Goal: Task Accomplishment & Management: Manage account settings

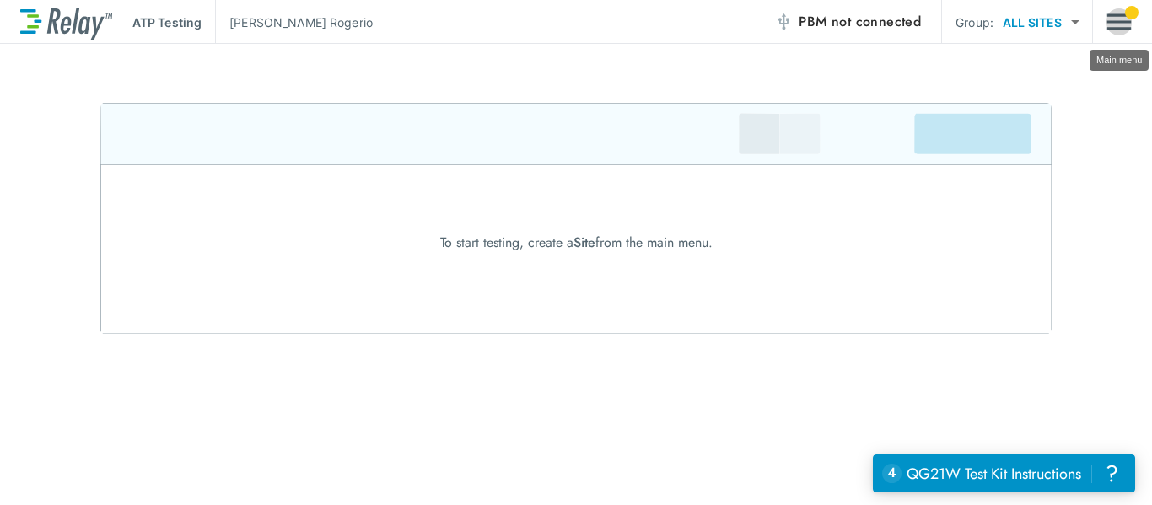
click at [1113, 10] on img "Main menu" at bounding box center [1119, 22] width 25 height 32
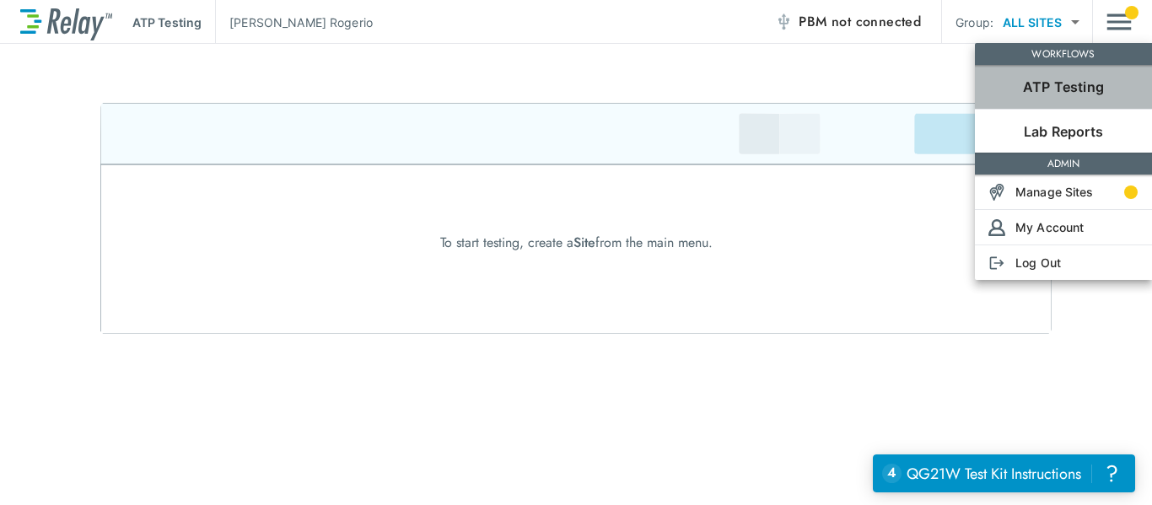
click at [1082, 89] on p "ATP Testing" at bounding box center [1063, 87] width 81 height 20
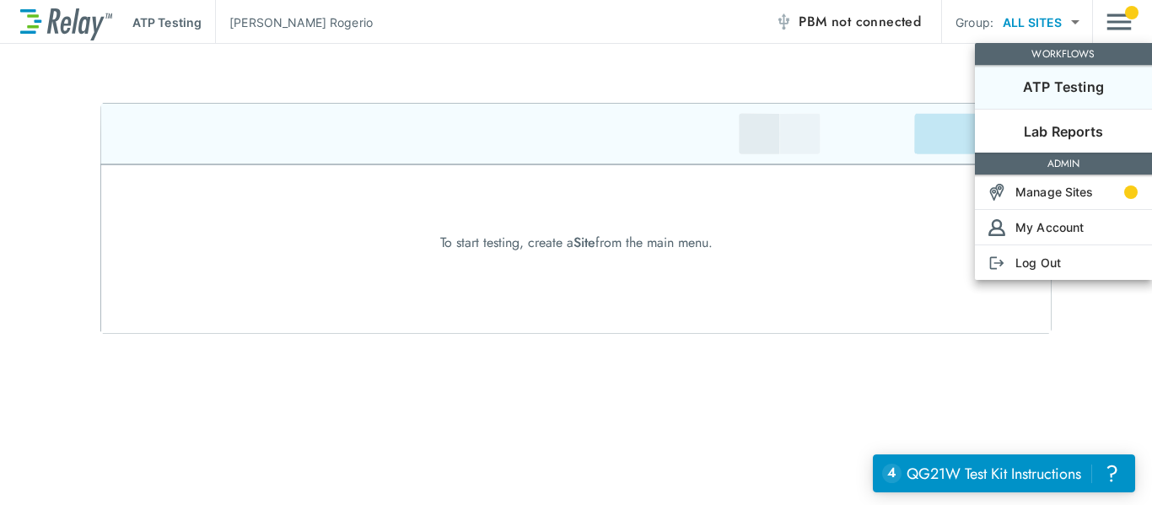
click at [1078, 87] on p "ATP Testing" at bounding box center [1063, 87] width 81 height 20
click at [1066, 197] on p "Manage Sites" at bounding box center [1055, 192] width 78 height 18
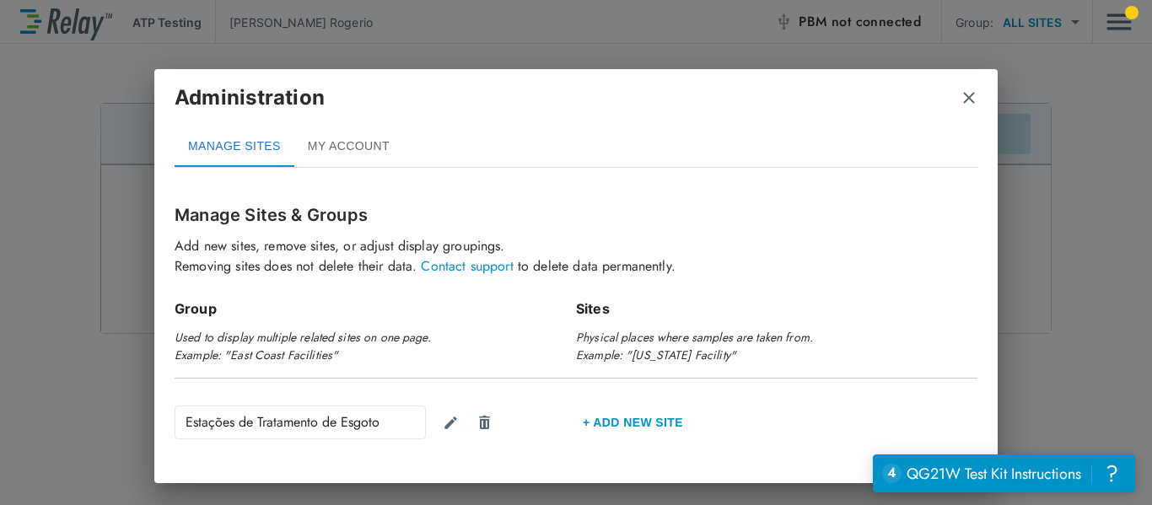
click at [960, 94] on div "Administration" at bounding box center [576, 105] width 803 height 44
click at [968, 105] on img "close" at bounding box center [969, 97] width 17 height 17
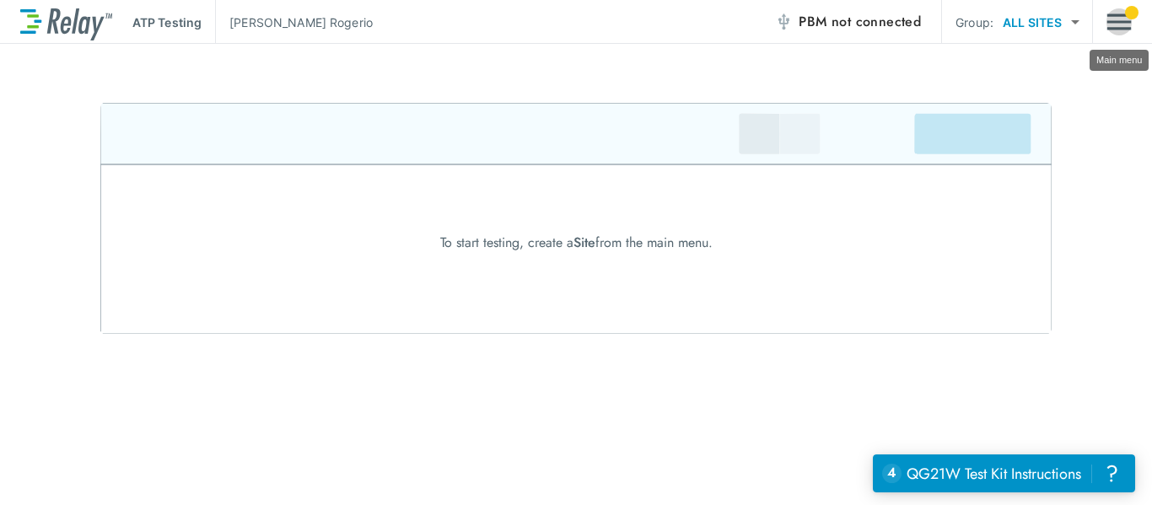
click at [1108, 30] on img "Main menu" at bounding box center [1119, 22] width 25 height 32
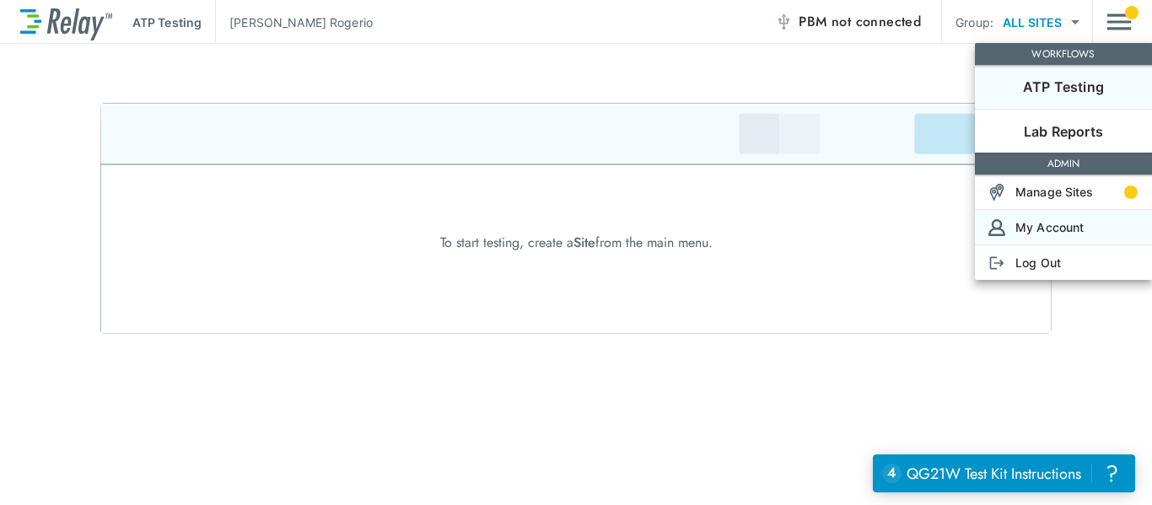
click at [1068, 229] on p "My Account" at bounding box center [1050, 227] width 68 height 18
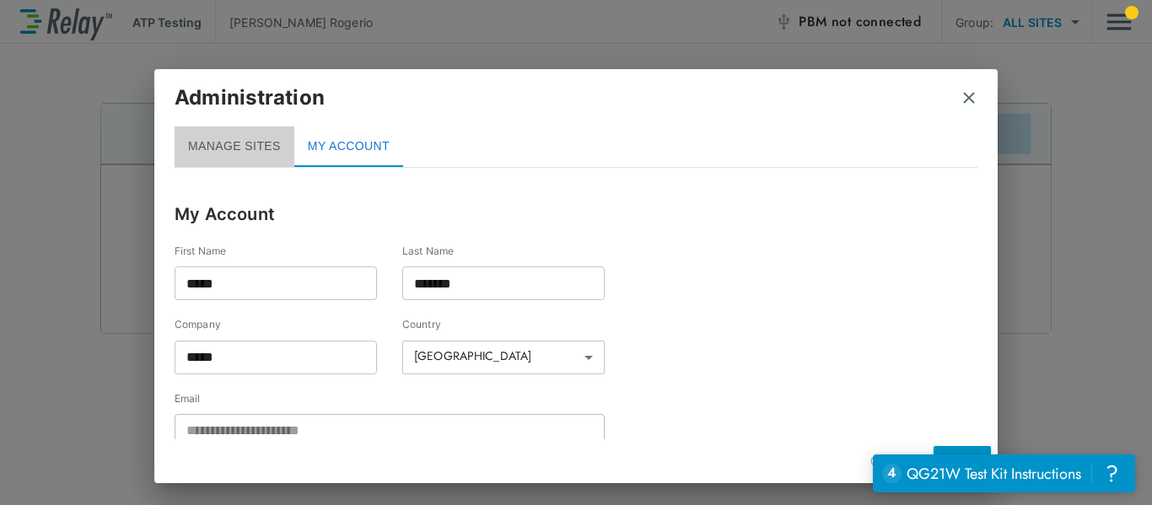
click at [248, 151] on button "MANAGE SITES" at bounding box center [235, 147] width 120 height 40
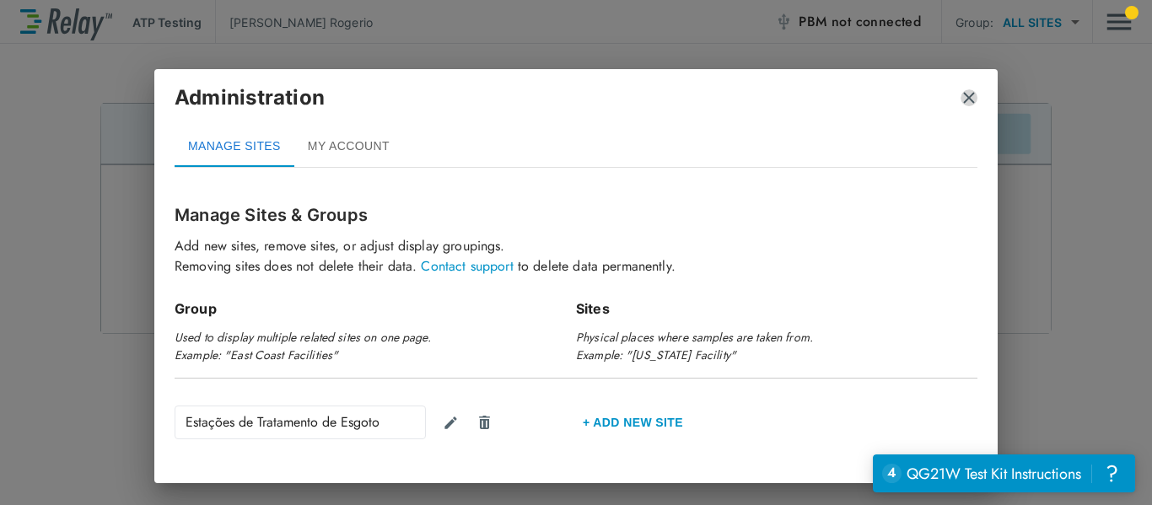
click at [969, 94] on img "close" at bounding box center [969, 97] width 17 height 17
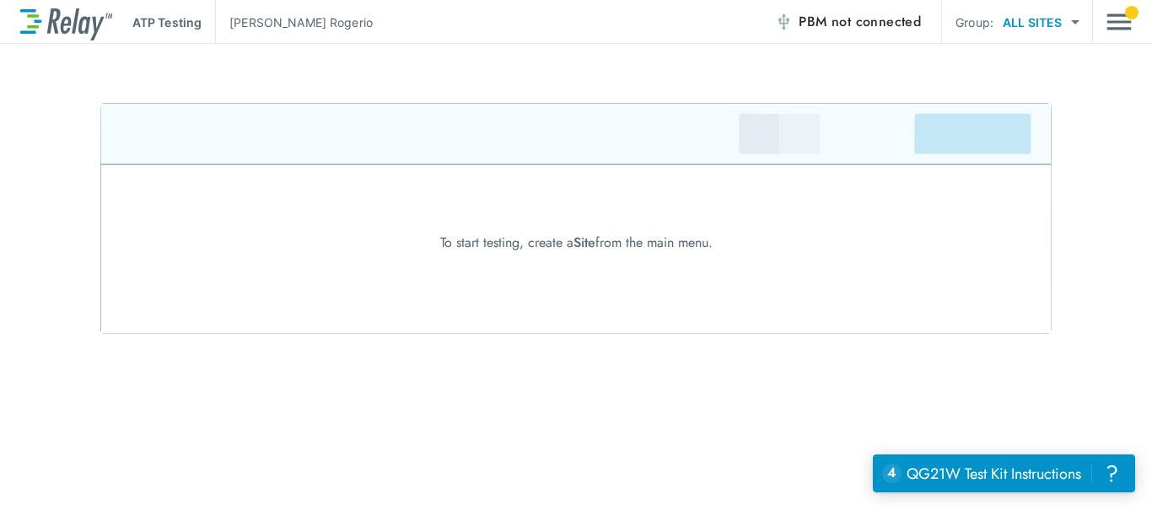
click at [1069, 22] on body "ATP Testing [PERSON_NAME] PBM not connected Group: ALL SITES ********* ​ To sta…" at bounding box center [576, 252] width 1152 height 505
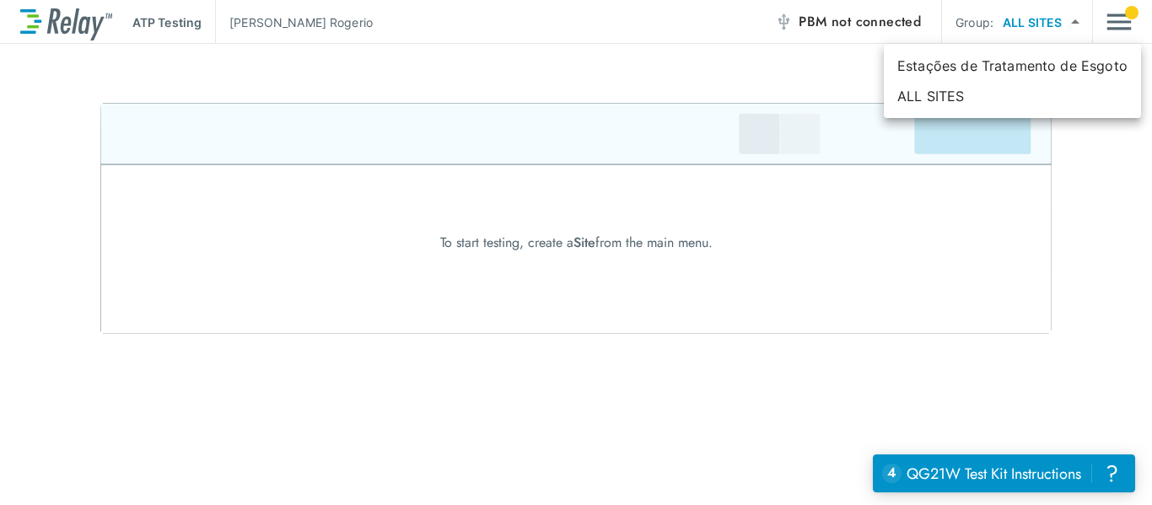
click at [1069, 22] on div at bounding box center [576, 252] width 1152 height 505
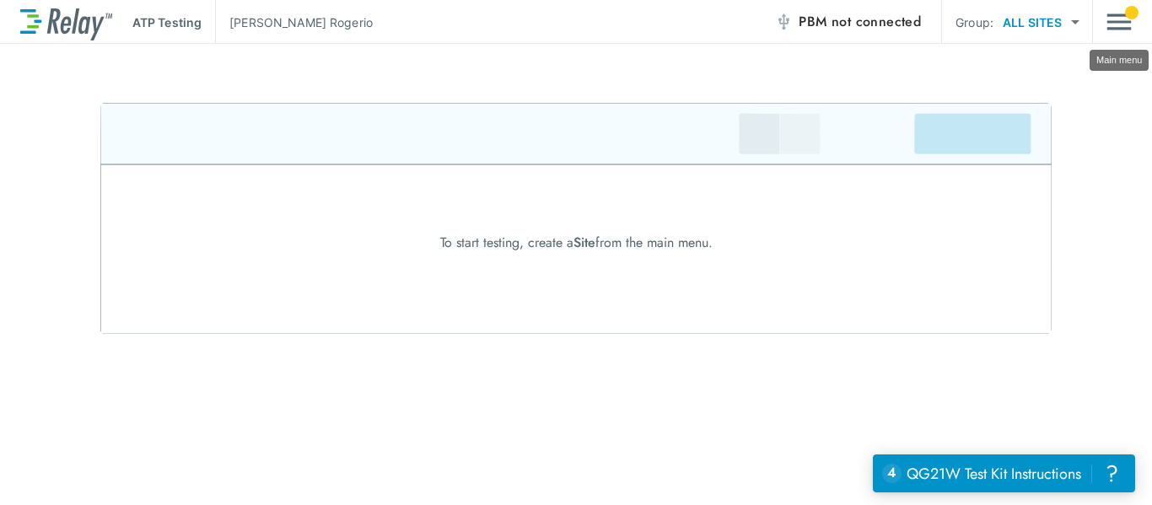
click at [1121, 23] on img "Main menu" at bounding box center [1119, 22] width 25 height 32
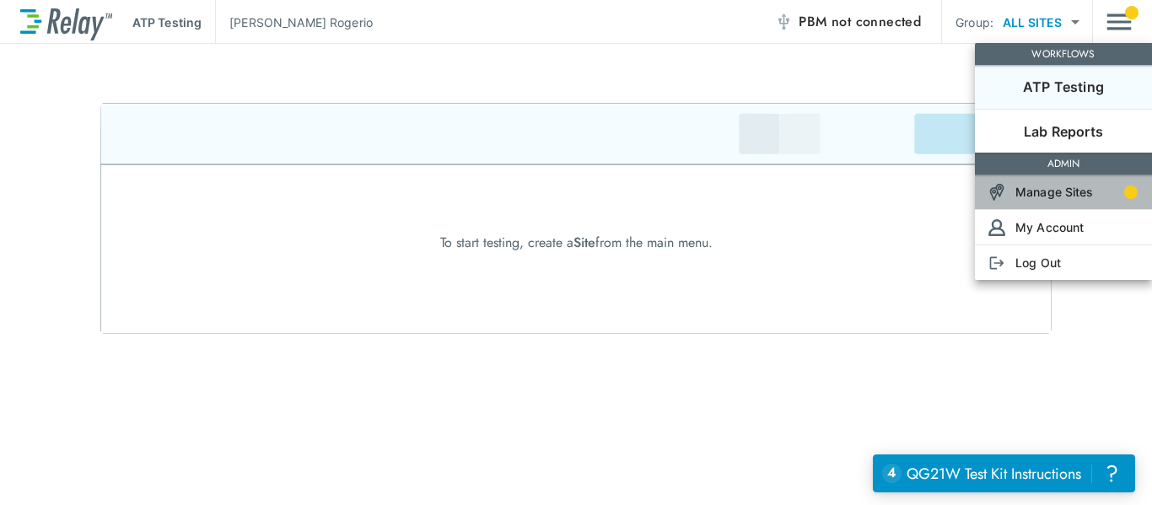
click at [1056, 195] on p "Manage Sites" at bounding box center [1055, 192] width 78 height 18
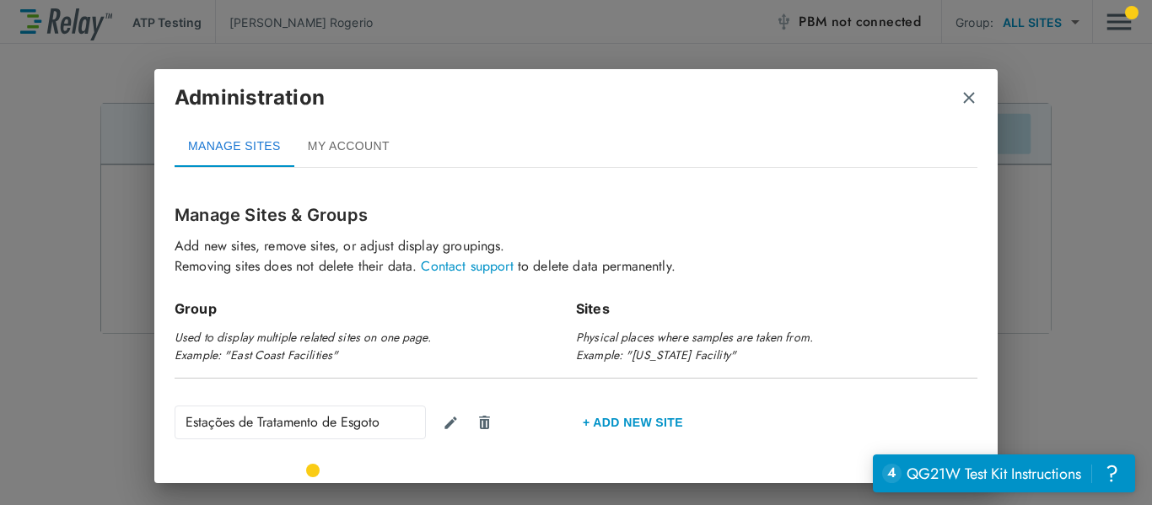
scroll to position [55, 0]
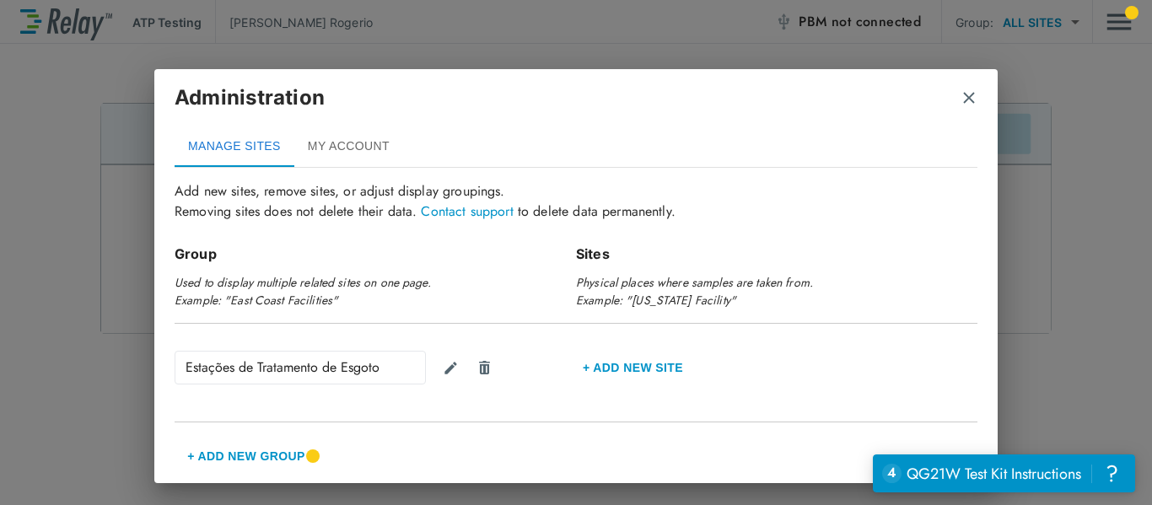
click at [278, 457] on button "+ Add New Group" at bounding box center [246, 456] width 143 height 40
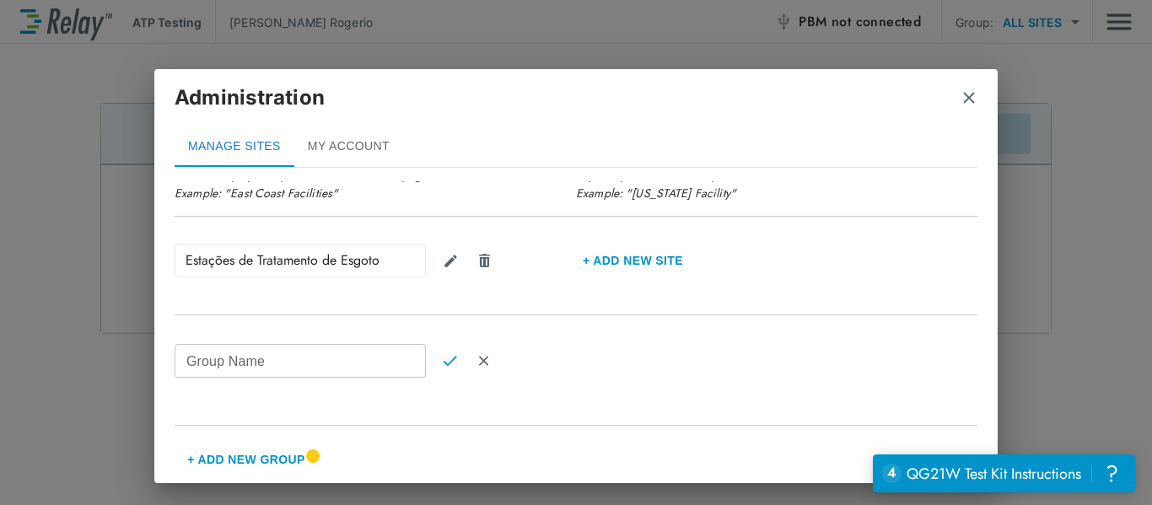
scroll to position [165, 0]
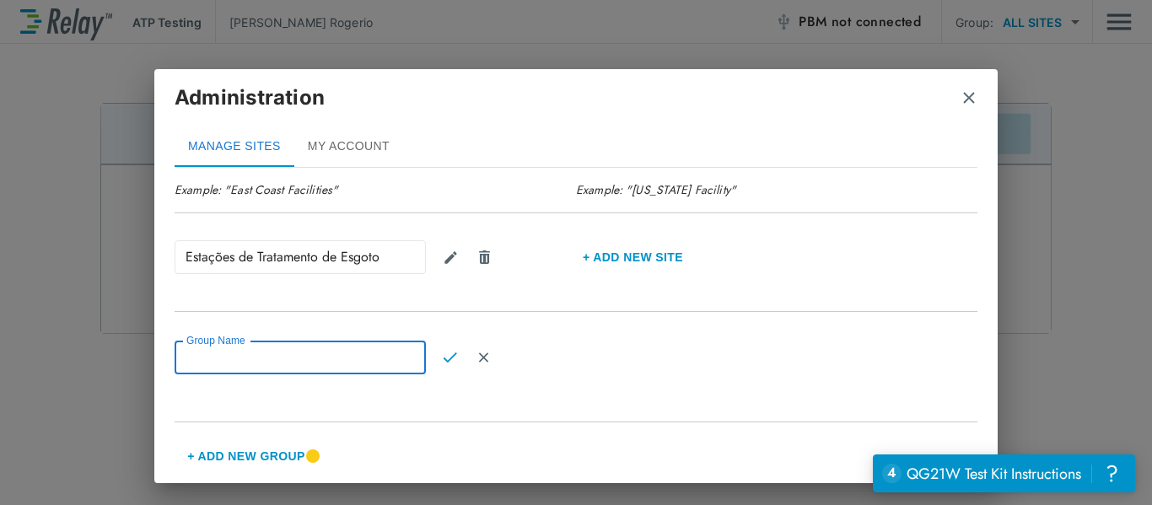
click at [205, 347] on div "Group Name Group Name" at bounding box center [300, 358] width 251 height 34
click at [287, 355] on input "Group Name" at bounding box center [300, 358] width 251 height 34
type input "*"
type input "*******"
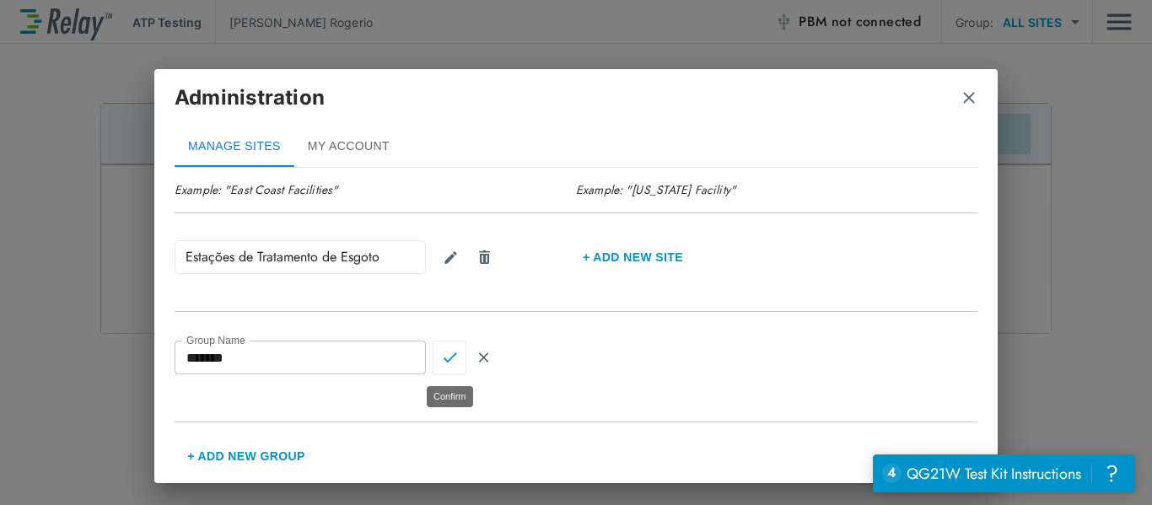
click at [448, 363] on img "Confirm" at bounding box center [450, 357] width 14 height 15
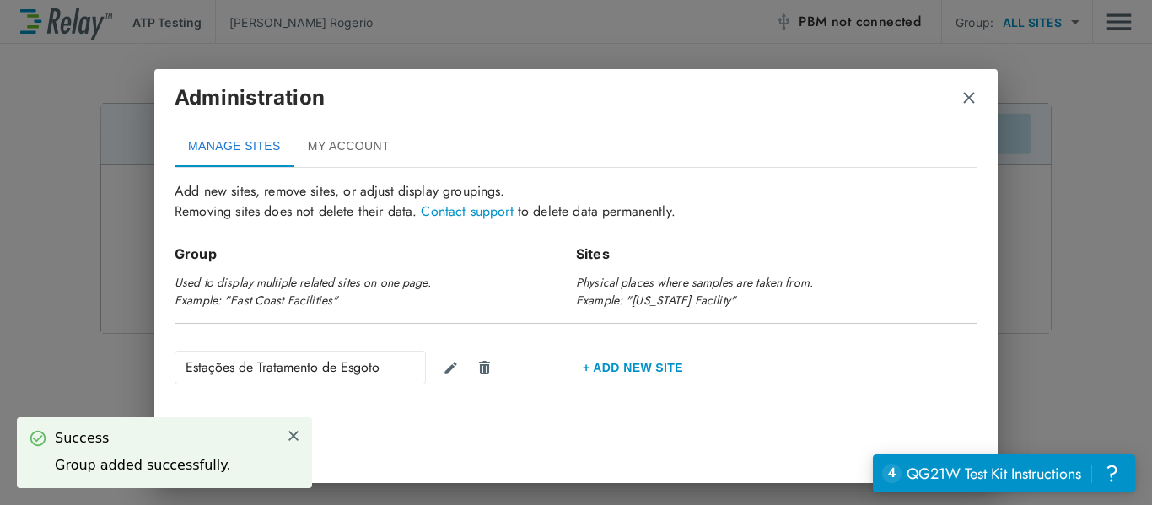
scroll to position [154, 0]
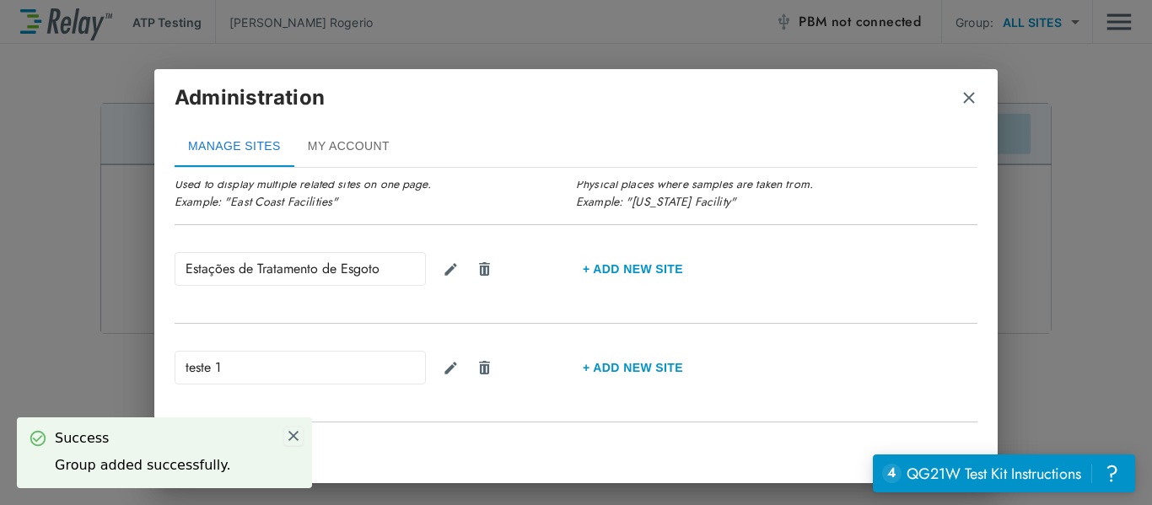
click at [294, 439] on img at bounding box center [293, 436] width 15 height 15
click at [294, 439] on button "+ Add New Group" at bounding box center [246, 456] width 143 height 40
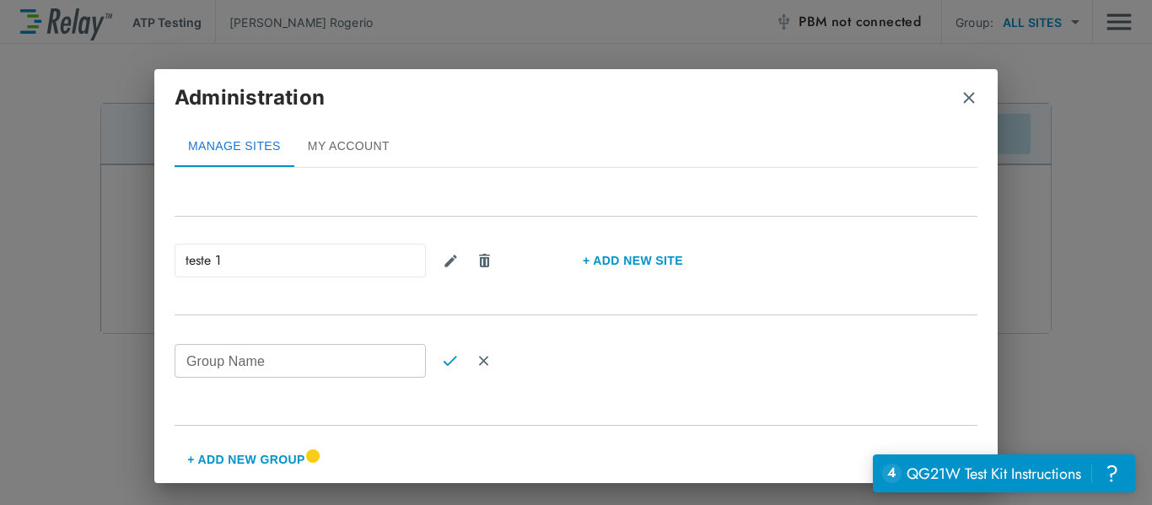
scroll to position [264, 0]
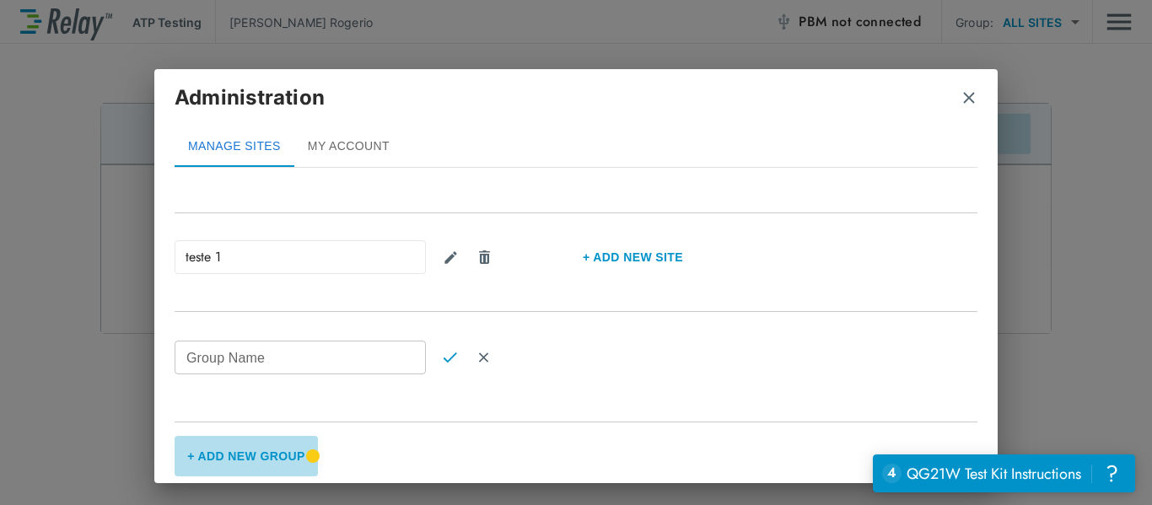
click at [245, 452] on button "+ Add New Group" at bounding box center [246, 456] width 143 height 40
click at [245, 446] on button "+ Add New Group" at bounding box center [246, 456] width 143 height 40
click at [967, 98] on img "close" at bounding box center [969, 97] width 17 height 17
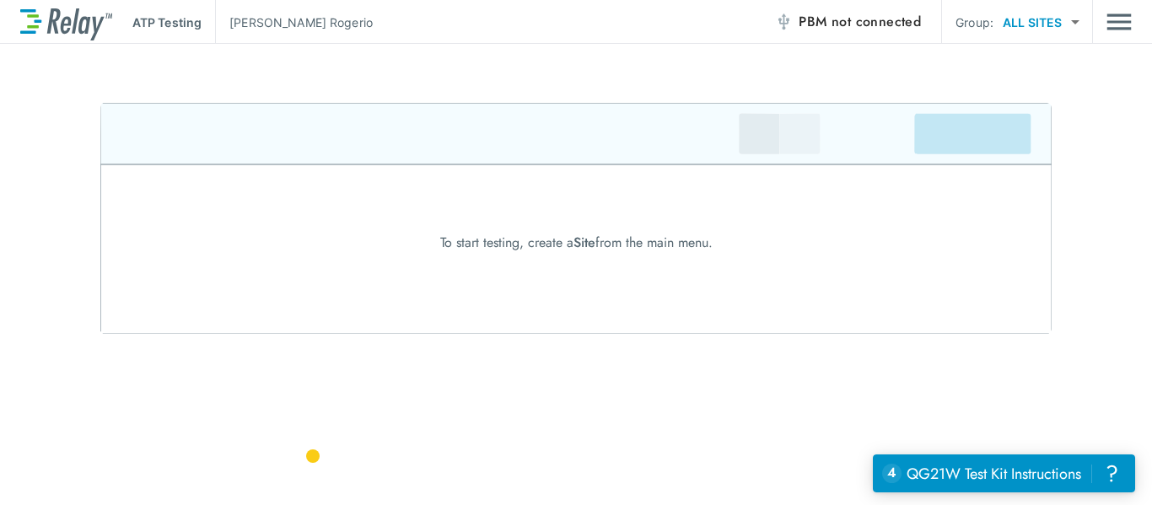
click at [967, 99] on img "close" at bounding box center [969, 97] width 17 height 17
click at [1025, 13] on body "ATP Testing [PERSON_NAME] PBM not connected Group: ALL SITES ********* ​ To sta…" at bounding box center [576, 252] width 1152 height 505
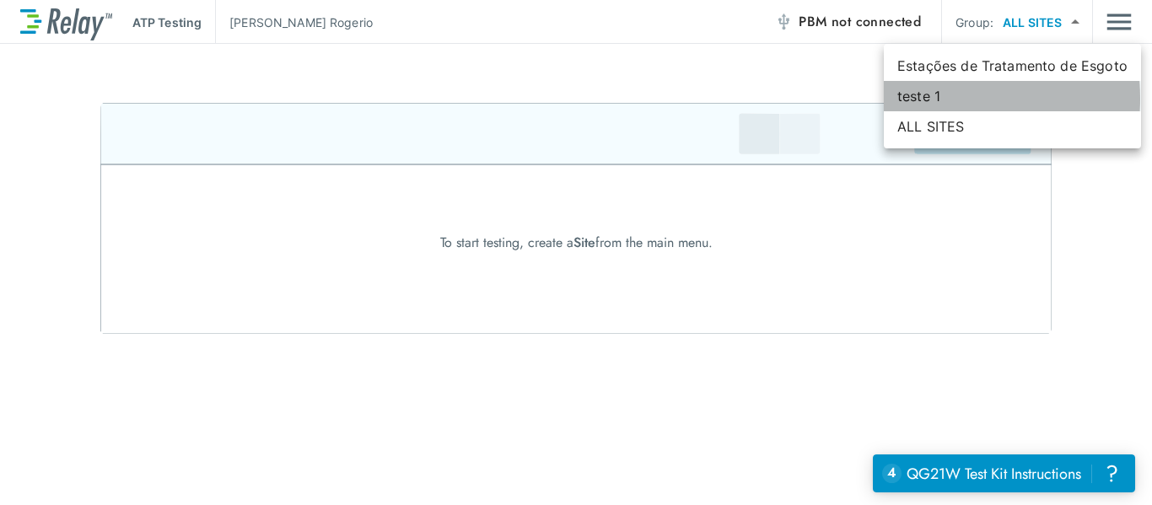
click at [914, 98] on li "teste 1" at bounding box center [1012, 96] width 257 height 30
type input "*******"
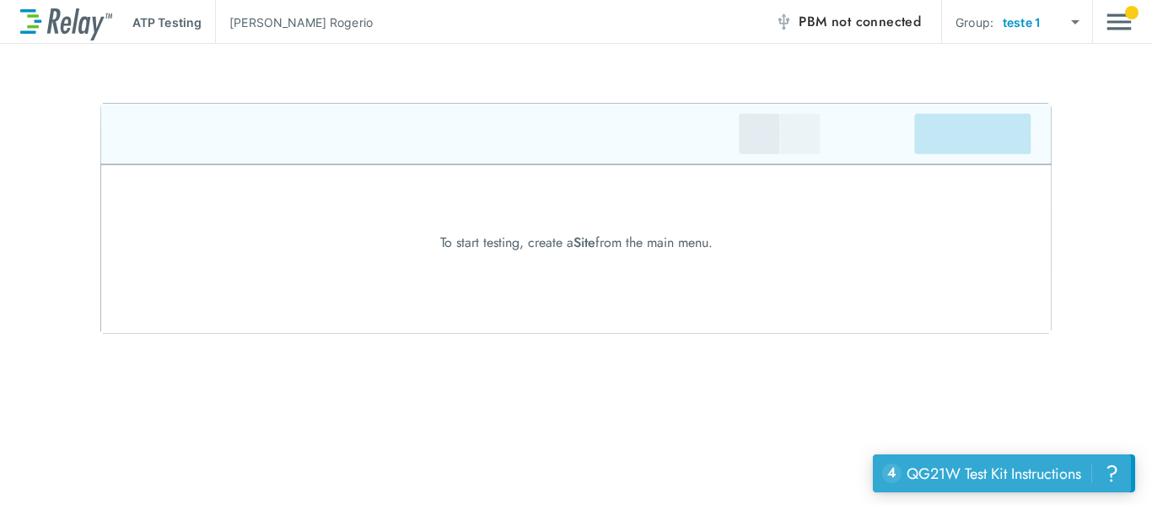
click at [927, 476] on div "QG21W Test Kit Instructions" at bounding box center [994, 474] width 175 height 22
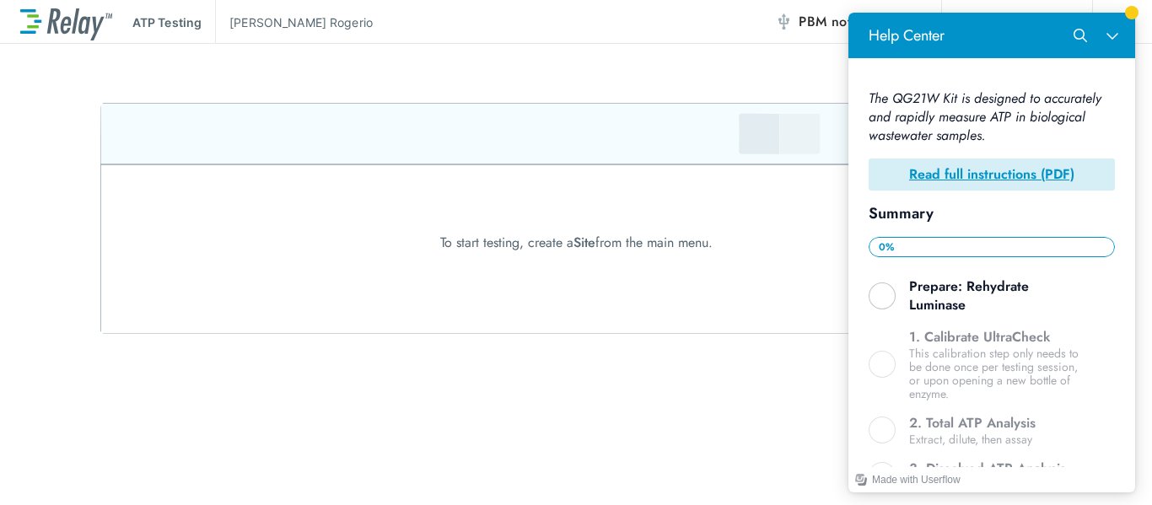
scroll to position [239, 0]
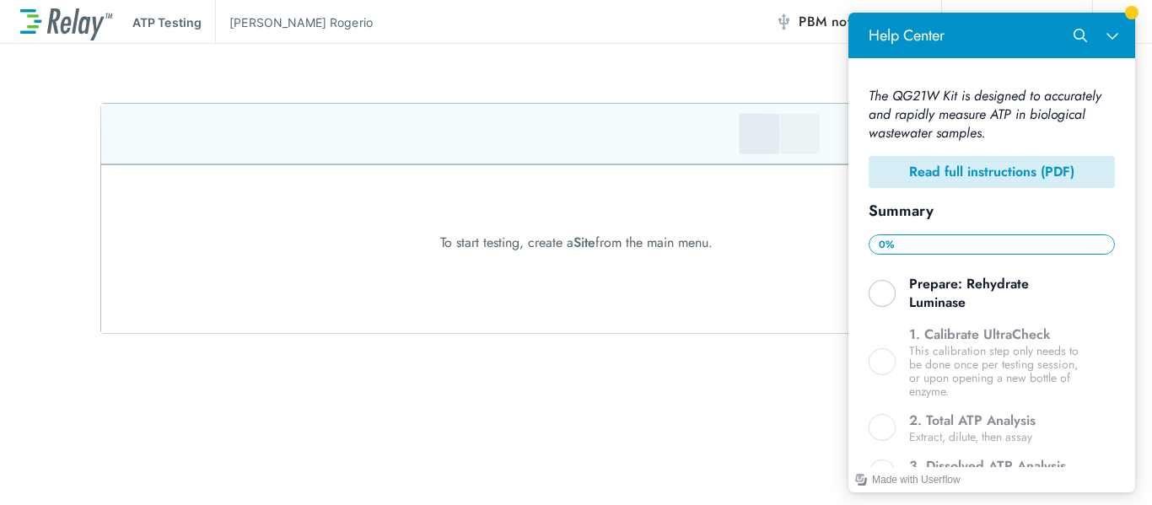
click at [986, 163] on b "Read full instructions (PDF)" at bounding box center [991, 171] width 165 height 19
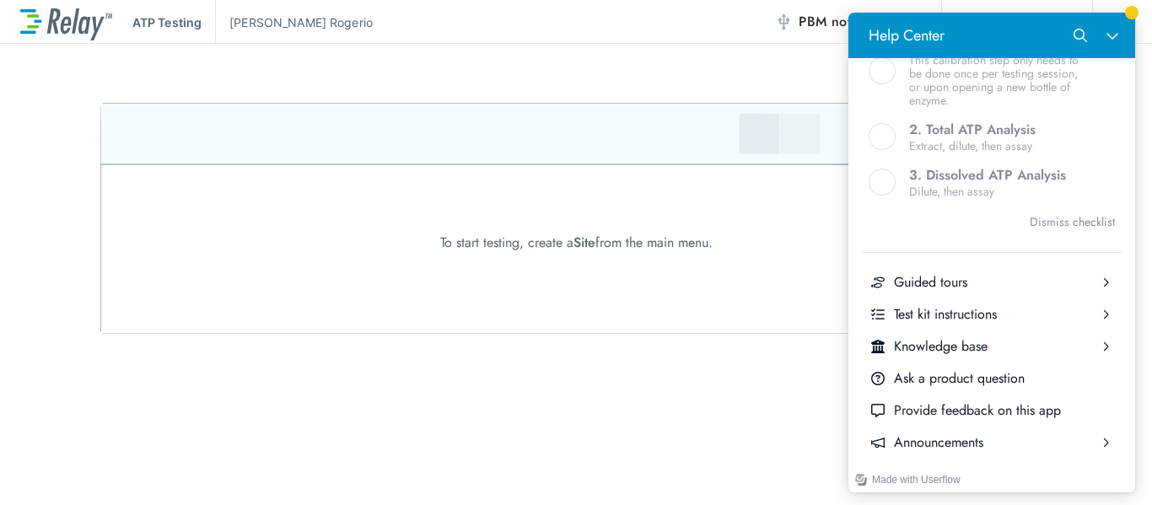
scroll to position [553, 0]
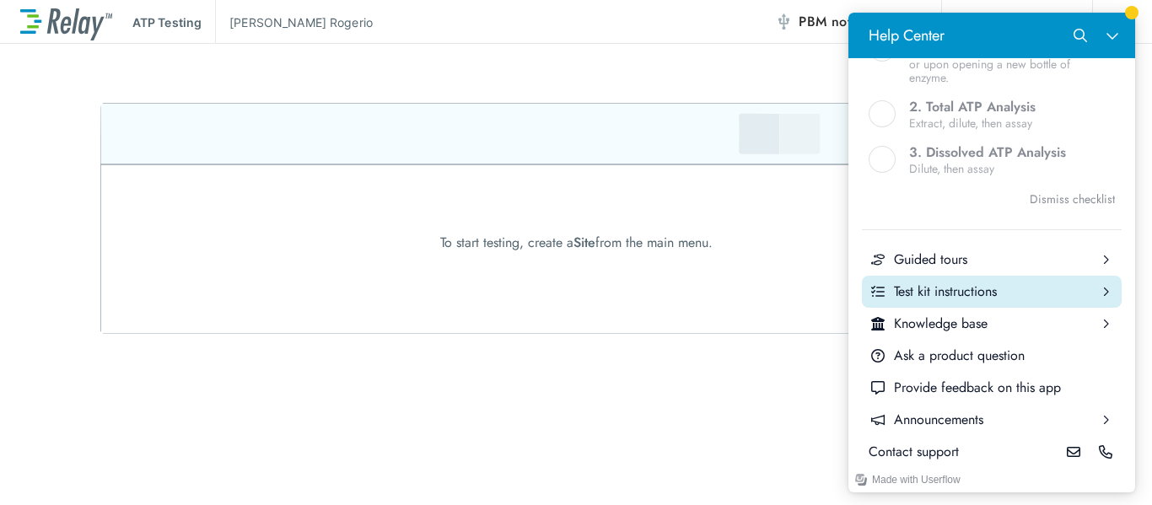
click at [958, 285] on div "Test kit instructions" at bounding box center [992, 292] width 196 height 19
click at [958, 261] on div "Welcome, [PERSON_NAME] ! QG21W Test Kit Instructions The QG21W Kit is designed …" at bounding box center [992, 262] width 287 height 409
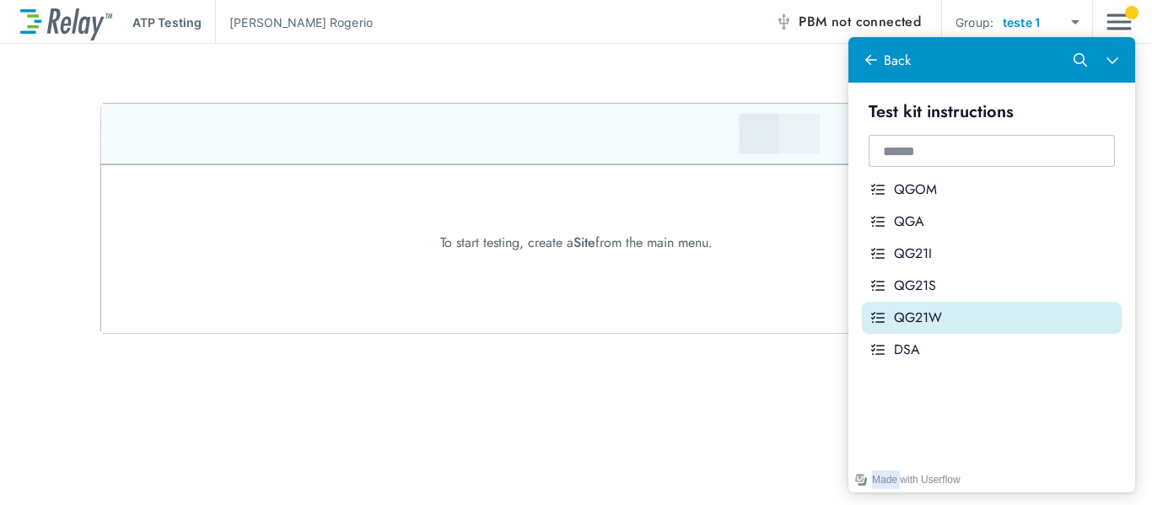
click at [932, 311] on div "QG21W" at bounding box center [1004, 318] width 221 height 19
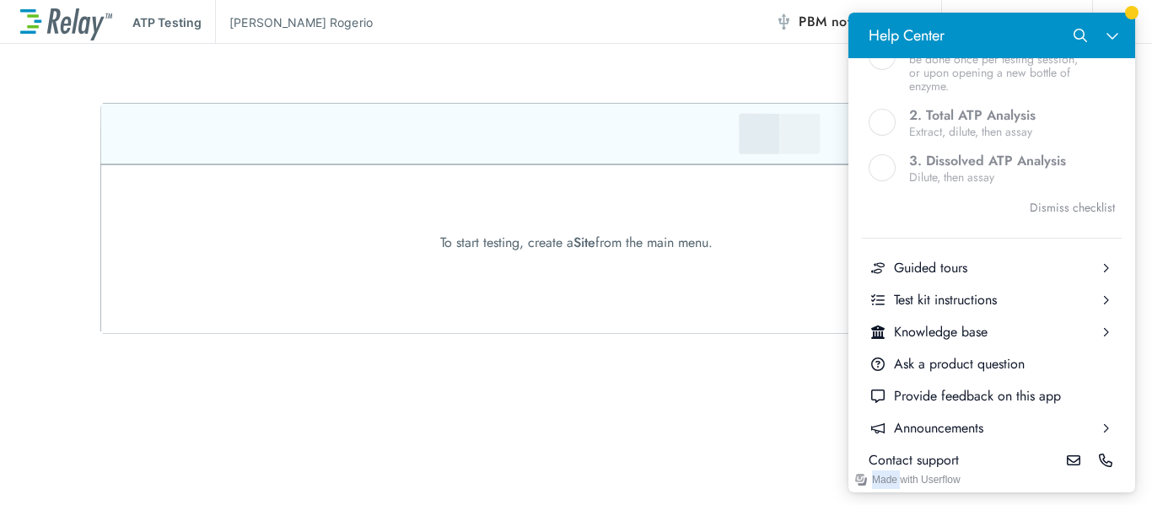
scroll to position [553, 0]
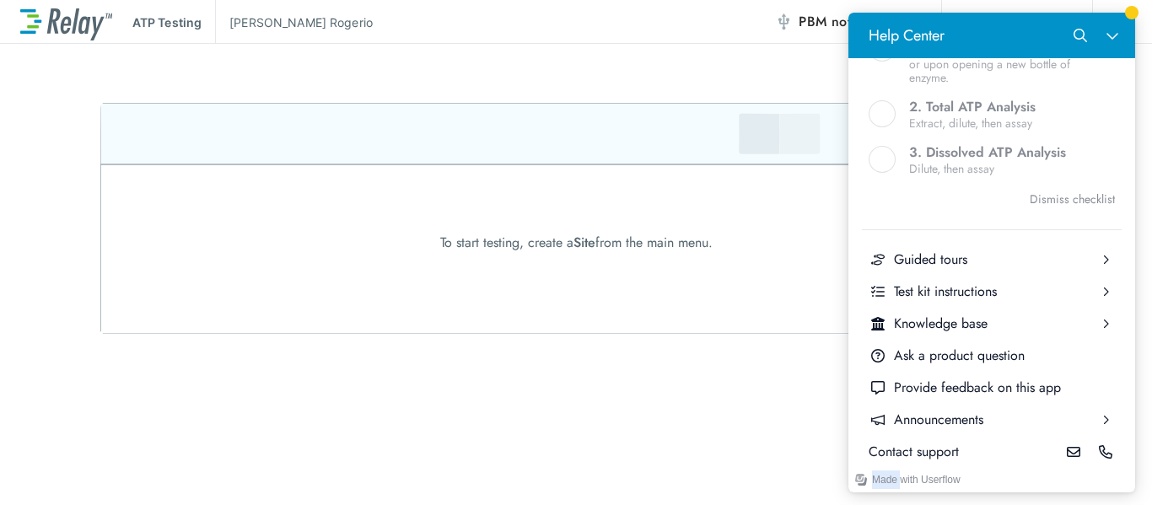
drag, startPoint x: 1125, startPoint y: 213, endPoint x: 1986, endPoint y: 431, distance: 887.7
click at [1121, 42] on button "Close Help Center" at bounding box center [1113, 35] width 32 height 32
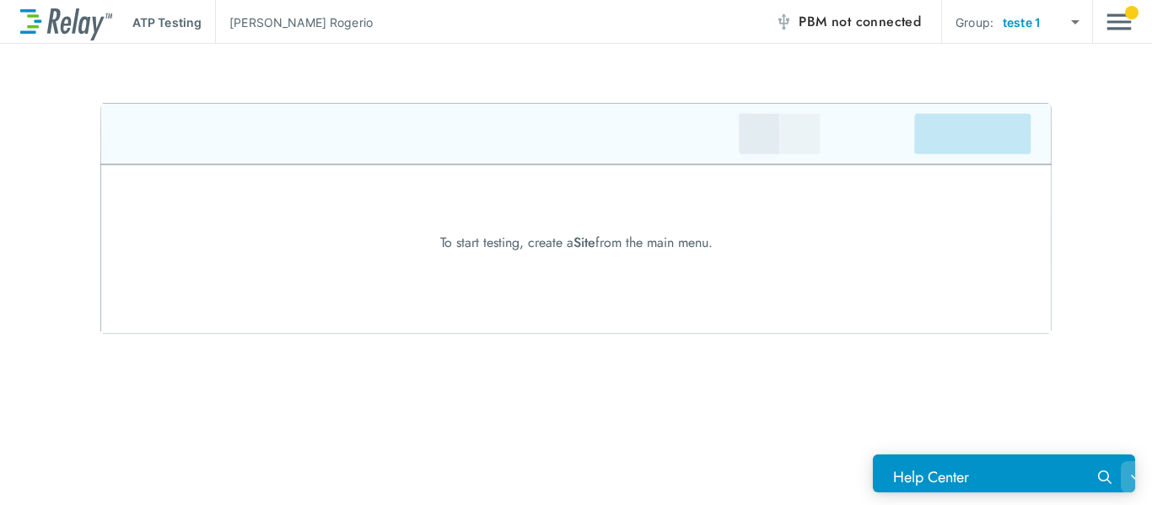
click at [1131, 458] on div "4 uncompleted tasks QG21W Test Kit Instructions ?" at bounding box center [1002, 474] width 258 height 38
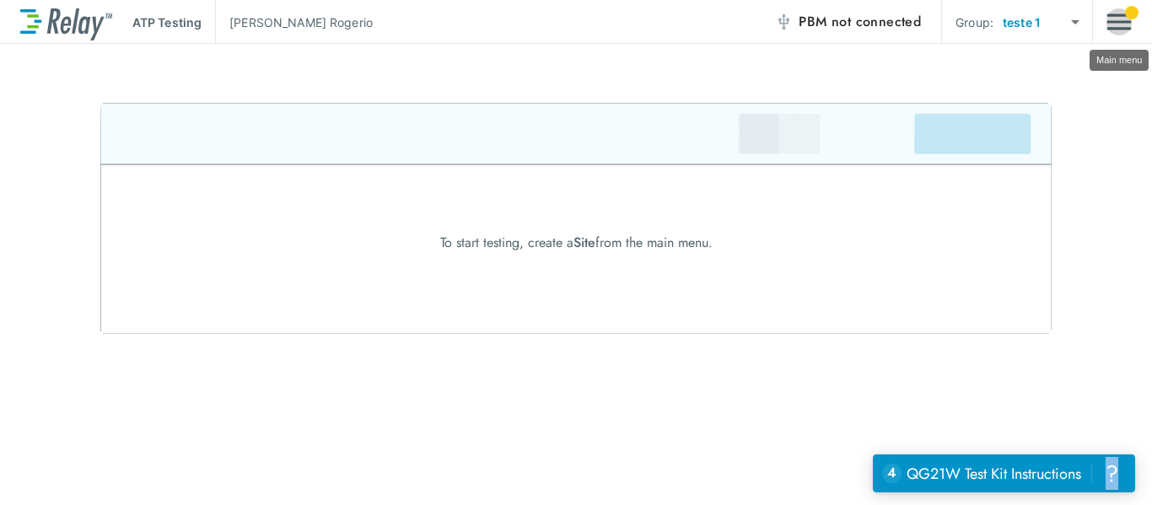
click at [1128, 24] on img "Main menu" at bounding box center [1119, 22] width 25 height 32
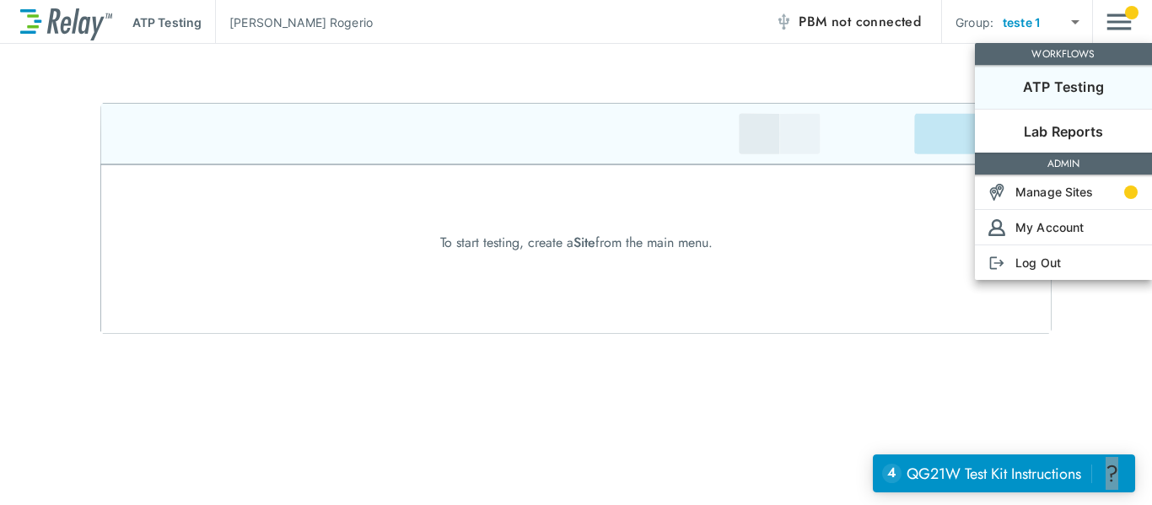
click at [1086, 83] on p "ATP Testing" at bounding box center [1063, 87] width 81 height 20
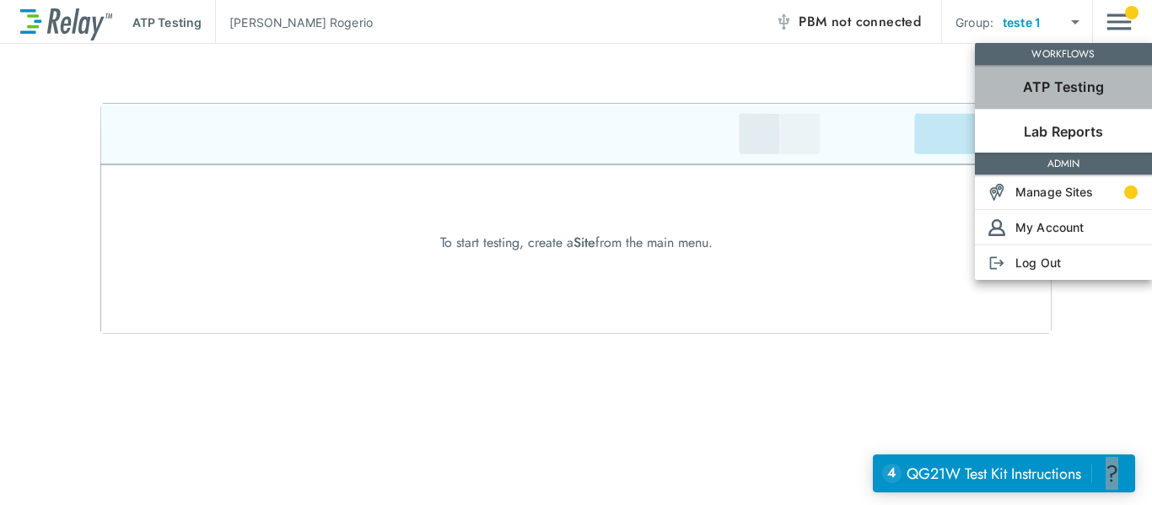
click at [1102, 89] on p "ATP Testing" at bounding box center [1063, 87] width 81 height 20
click at [1102, 87] on p "ATP Testing" at bounding box center [1063, 87] width 81 height 20
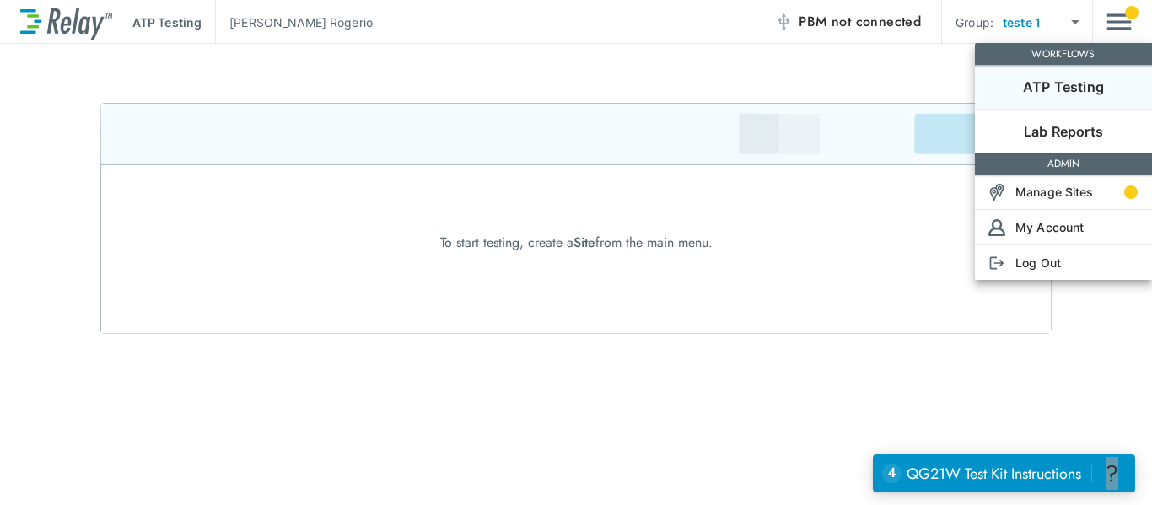
click at [924, 302] on div at bounding box center [576, 252] width 1152 height 505
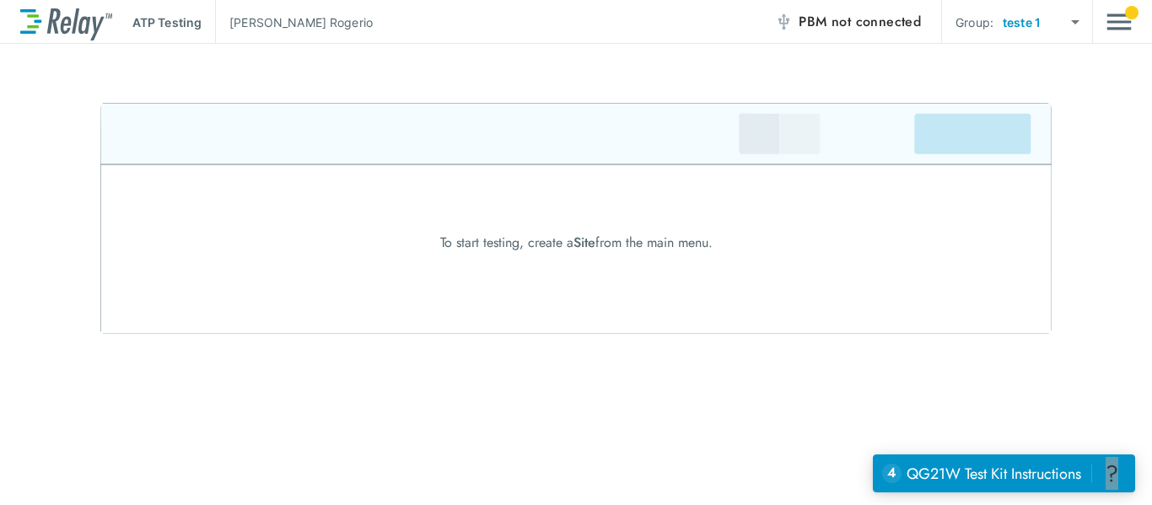
click at [983, 156] on img at bounding box center [575, 218] width 951 height 231
drag, startPoint x: 777, startPoint y: 342, endPoint x: 860, endPoint y: 398, distance: 100.4
click at [847, 391] on div "ATP Testing [PERSON_NAME] PBM not connected Group: teste 1 ******* ​ To start t…" at bounding box center [576, 252] width 1152 height 505
click at [859, 398] on div "ATP Testing [PERSON_NAME] PBM not connected Group: teste 1 ******* ​ To start t…" at bounding box center [576, 252] width 1152 height 505
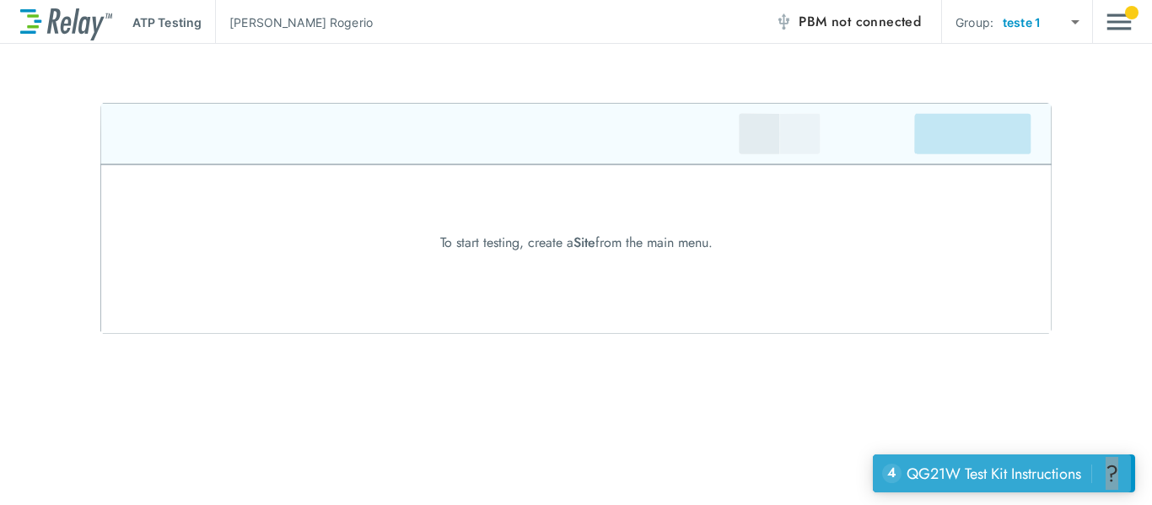
click at [955, 471] on div "QG21W Test Kit Instructions" at bounding box center [994, 474] width 175 height 22
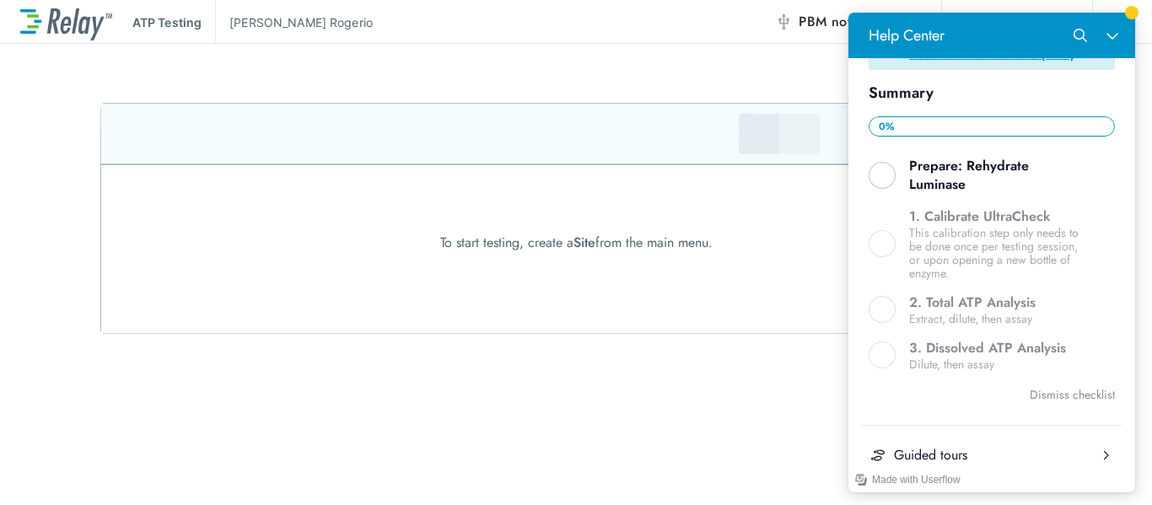
scroll to position [352, 0]
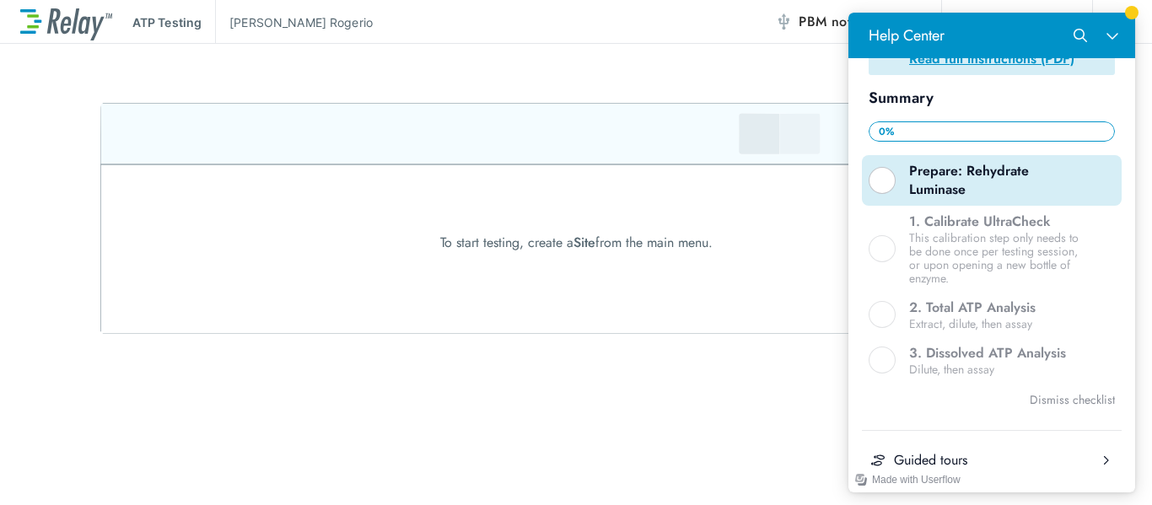
click at [888, 174] on div "Help Center" at bounding box center [882, 180] width 27 height 27
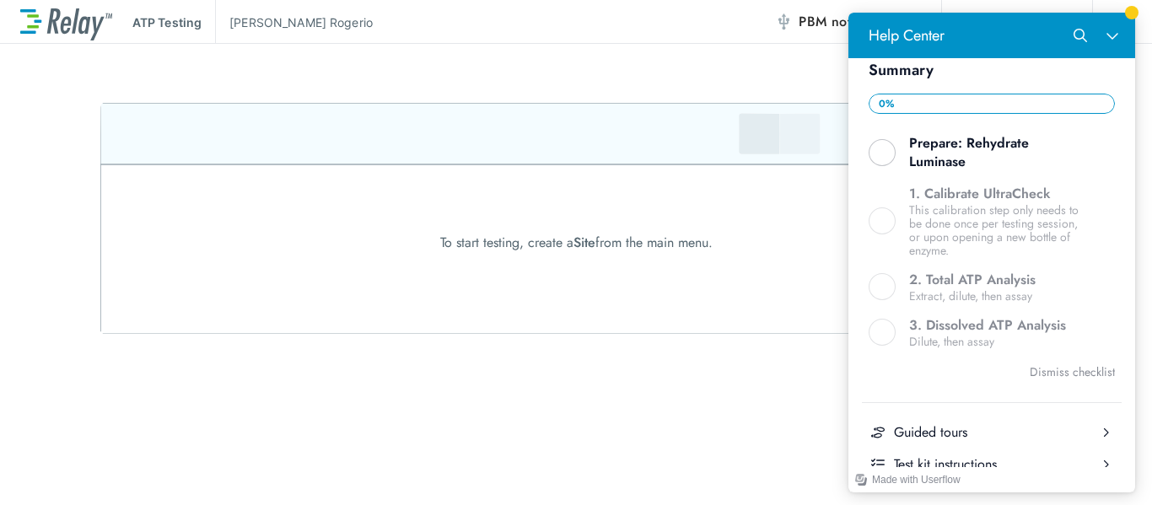
scroll to position [389, 0]
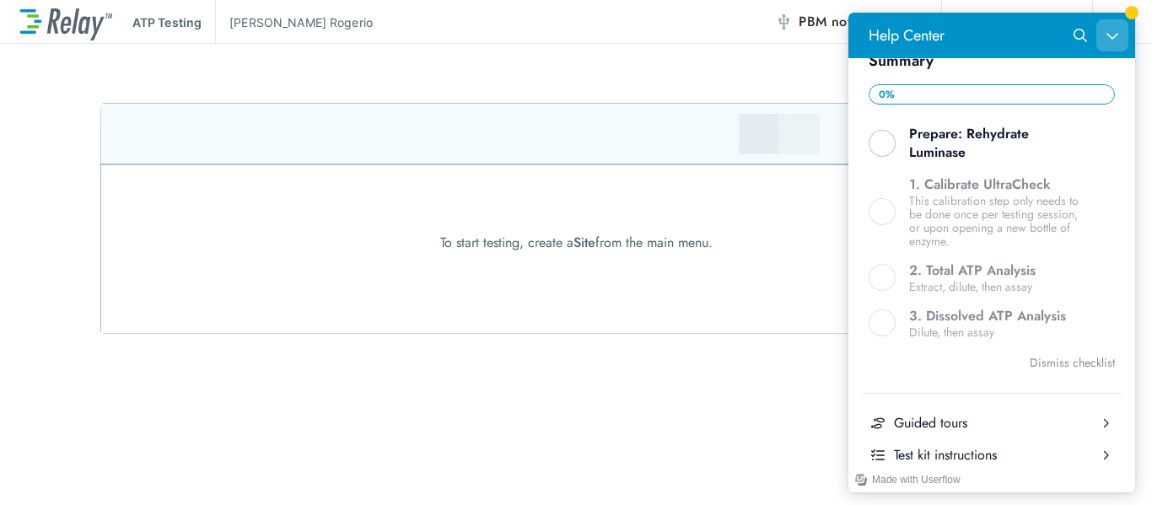
click at [1114, 32] on icon "Close Help Center" at bounding box center [1112, 35] width 13 height 13
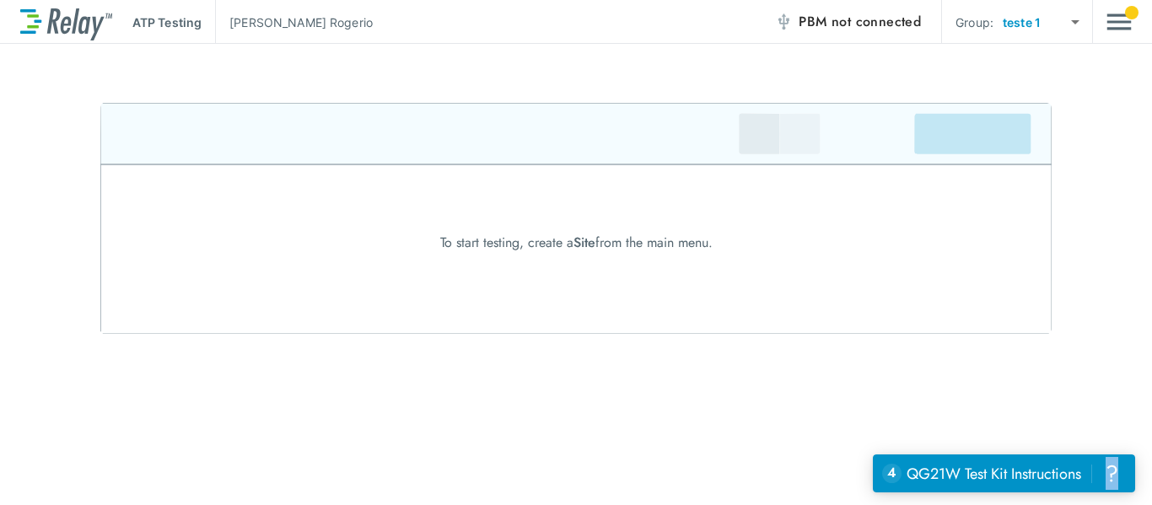
scroll to position [0, 0]
click at [1079, 21] on body "ATP Testing [PERSON_NAME] PBM not connected Group: teste 1 ******* ​ To start t…" at bounding box center [576, 252] width 1152 height 505
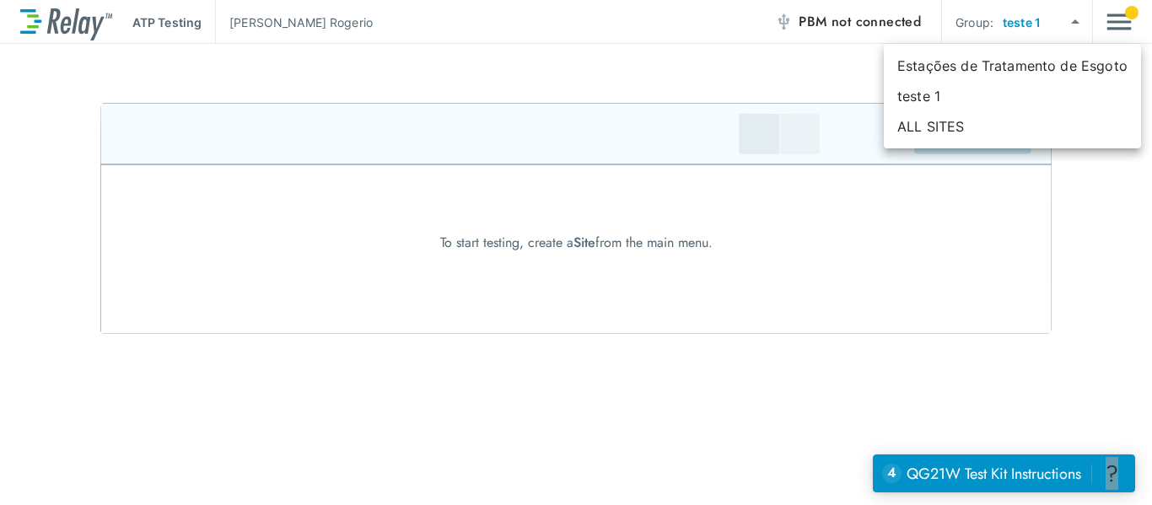
click at [1077, 18] on div at bounding box center [576, 252] width 1152 height 505
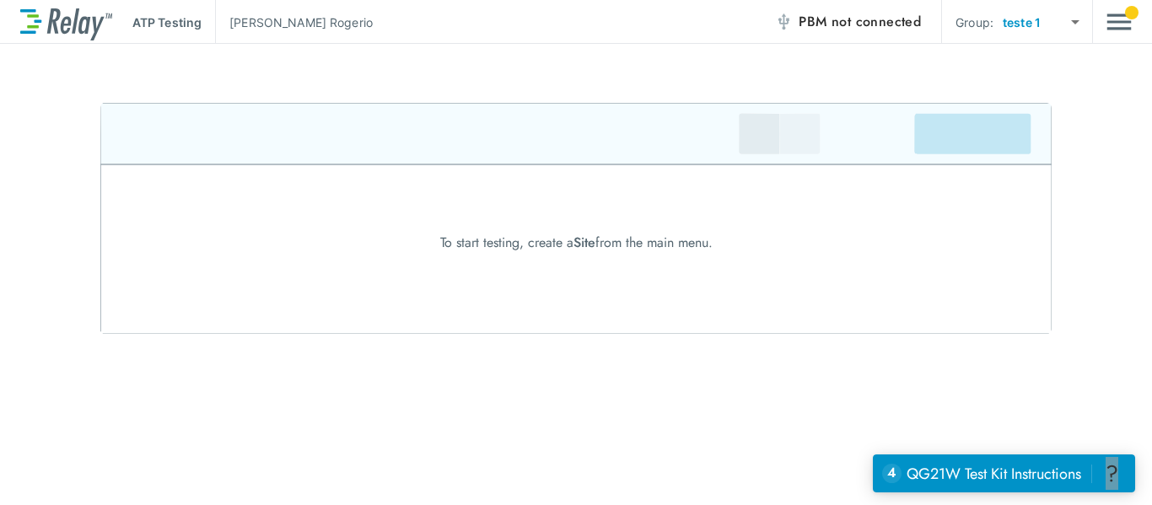
click at [191, 19] on p "ATP Testing" at bounding box center [166, 22] width 69 height 18
click at [1112, 30] on img "Main menu" at bounding box center [1119, 22] width 25 height 32
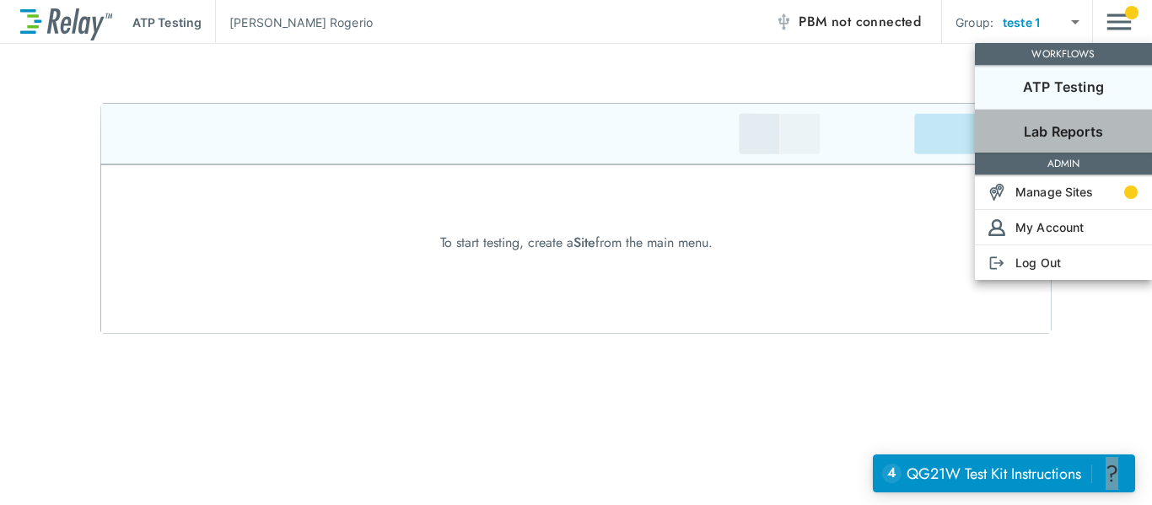
click at [1085, 129] on p "Lab Reports" at bounding box center [1063, 131] width 79 height 20
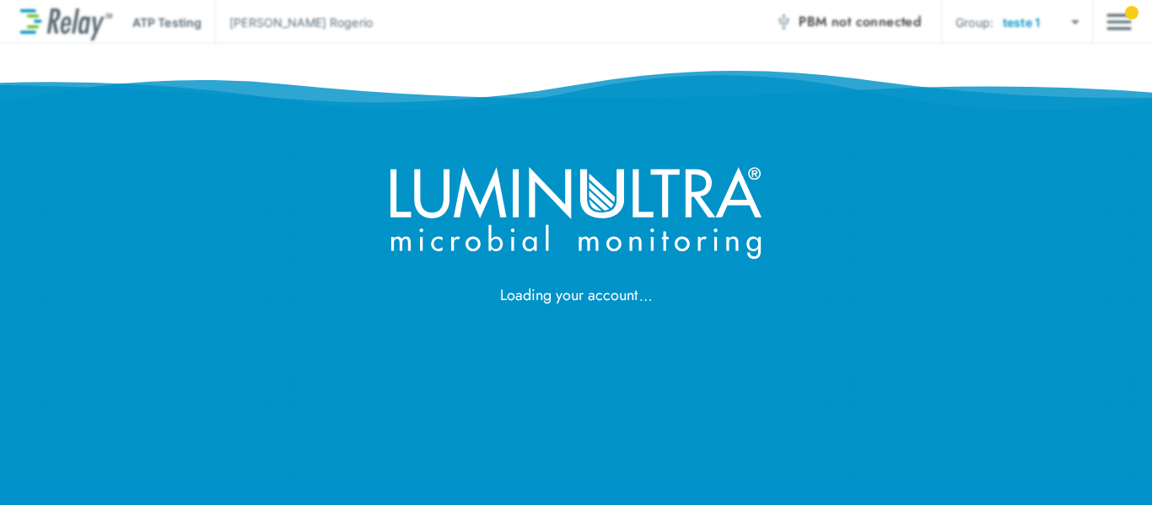
click at [1117, 24] on div "Loading your account" at bounding box center [576, 153] width 1152 height 307
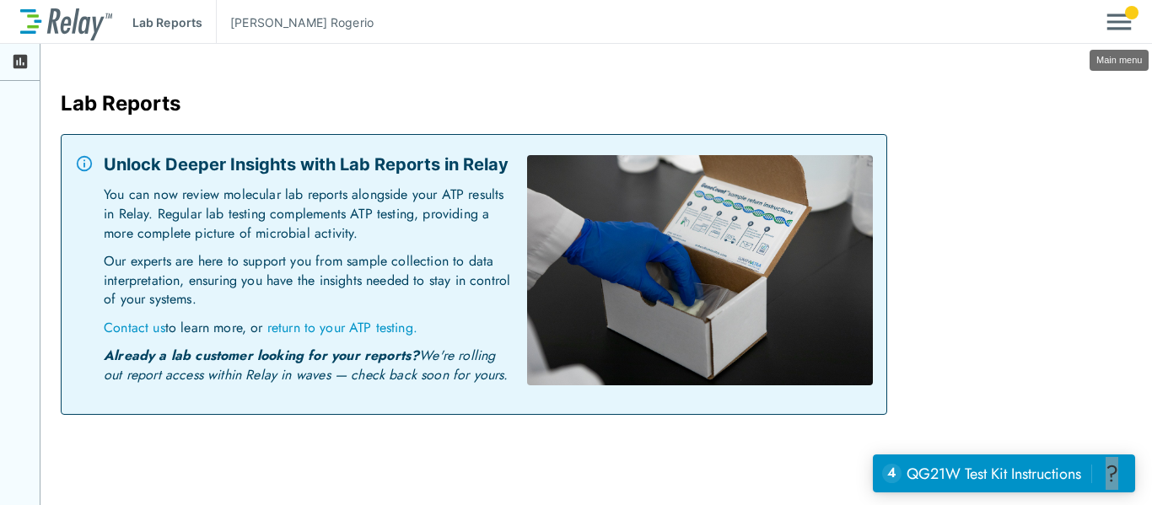
click at [1119, 24] on img "Main menu" at bounding box center [1119, 22] width 25 height 32
click at [1119, 24] on div at bounding box center [576, 252] width 1152 height 505
click at [1119, 23] on img "Main menu" at bounding box center [1119, 22] width 25 height 32
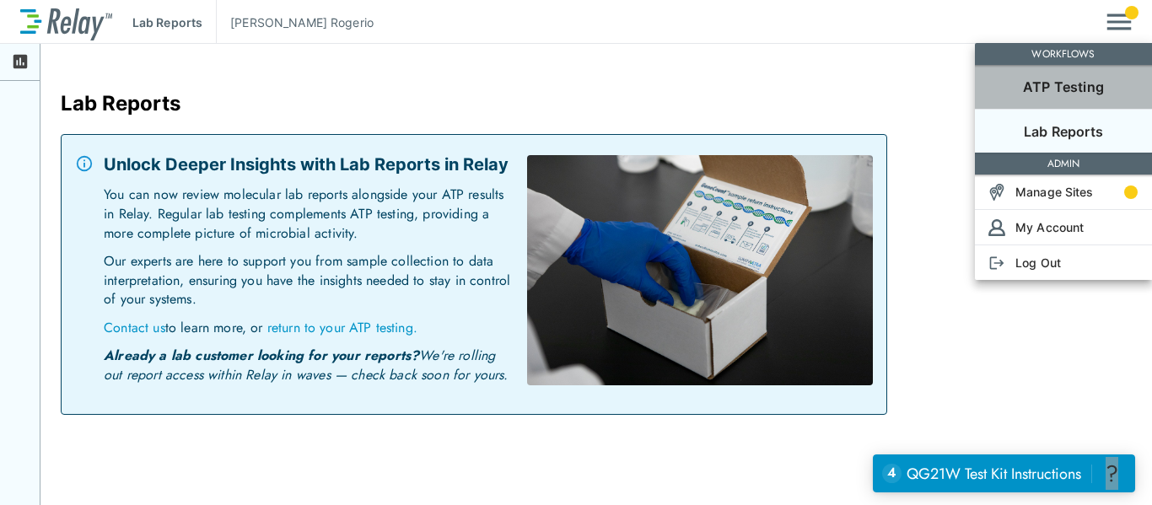
click at [1088, 80] on p "ATP Testing" at bounding box center [1063, 87] width 81 height 20
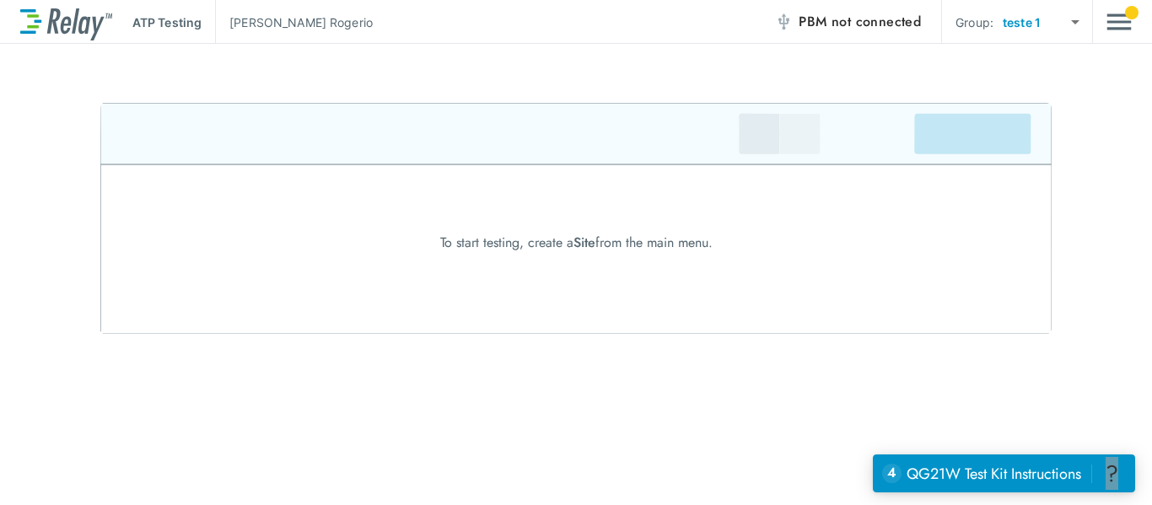
click at [1034, 27] on body "ATP Testing [PERSON_NAME] PBM not connected Group: teste 1 ******* ​ To start t…" at bounding box center [576, 252] width 1152 height 505
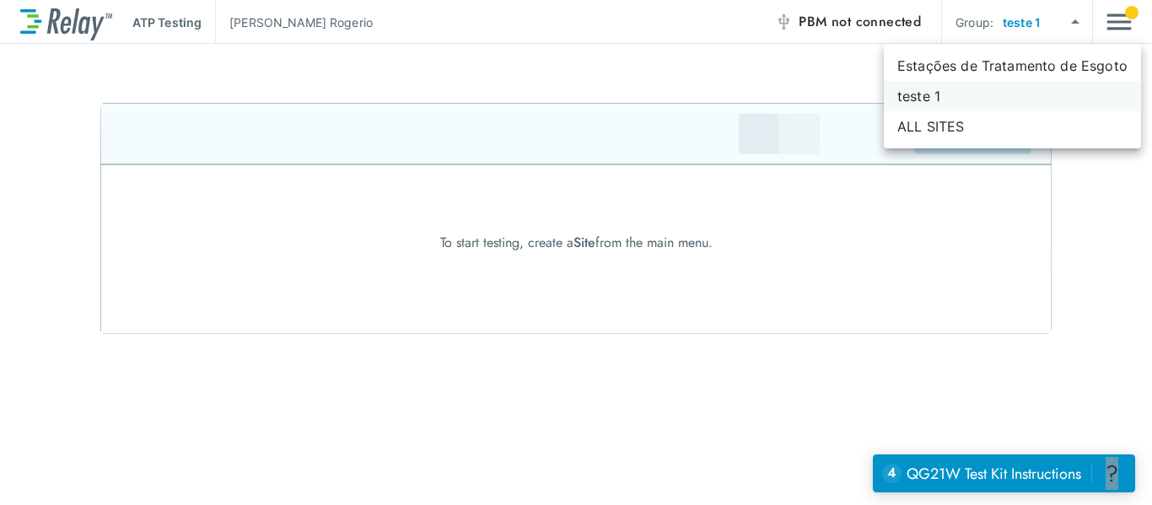
click at [940, 99] on li "teste 1" at bounding box center [1012, 96] width 257 height 30
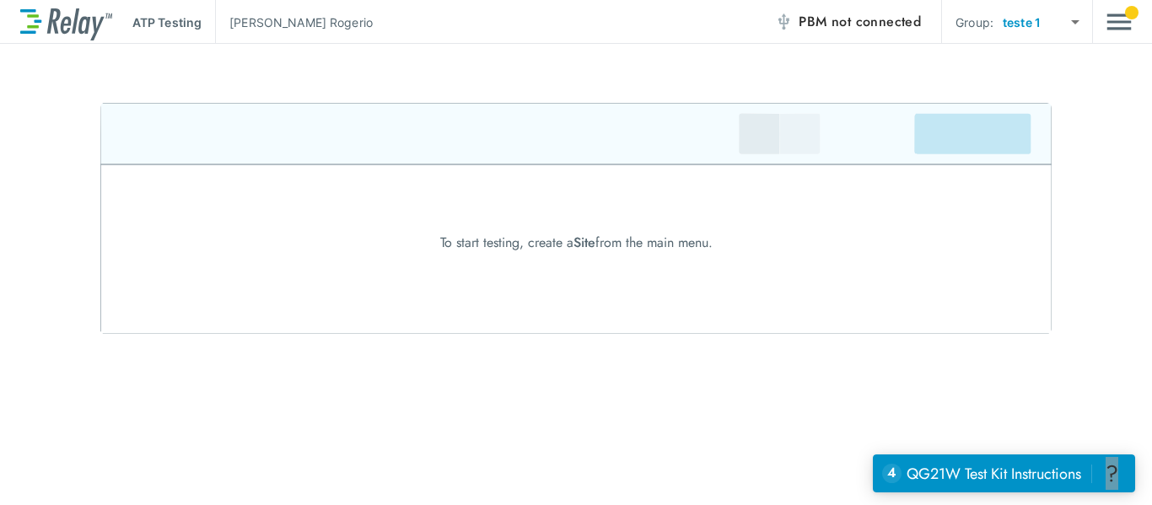
click at [935, 128] on img at bounding box center [575, 218] width 951 height 231
